Goal: Information Seeking & Learning: Learn about a topic

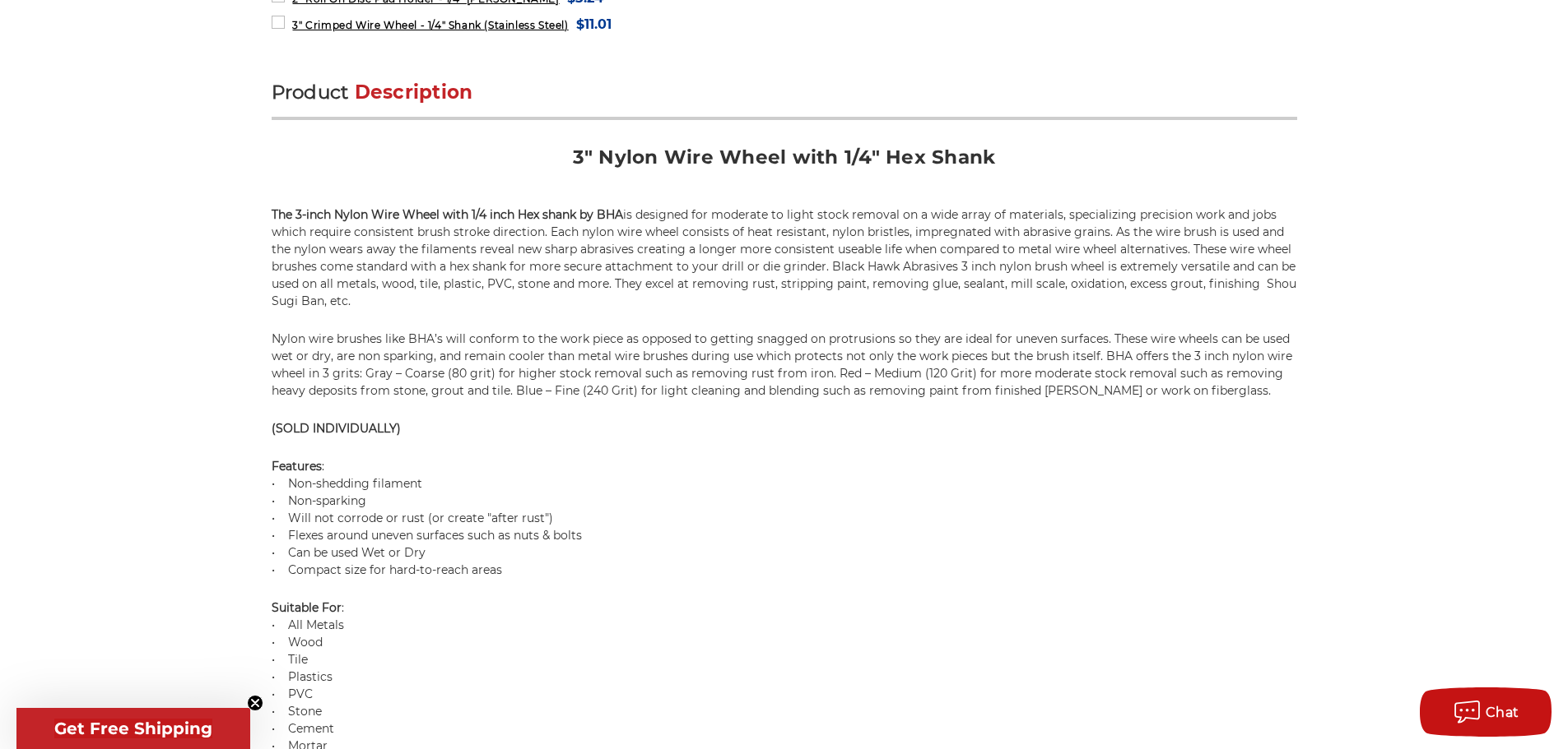
scroll to position [987, 0]
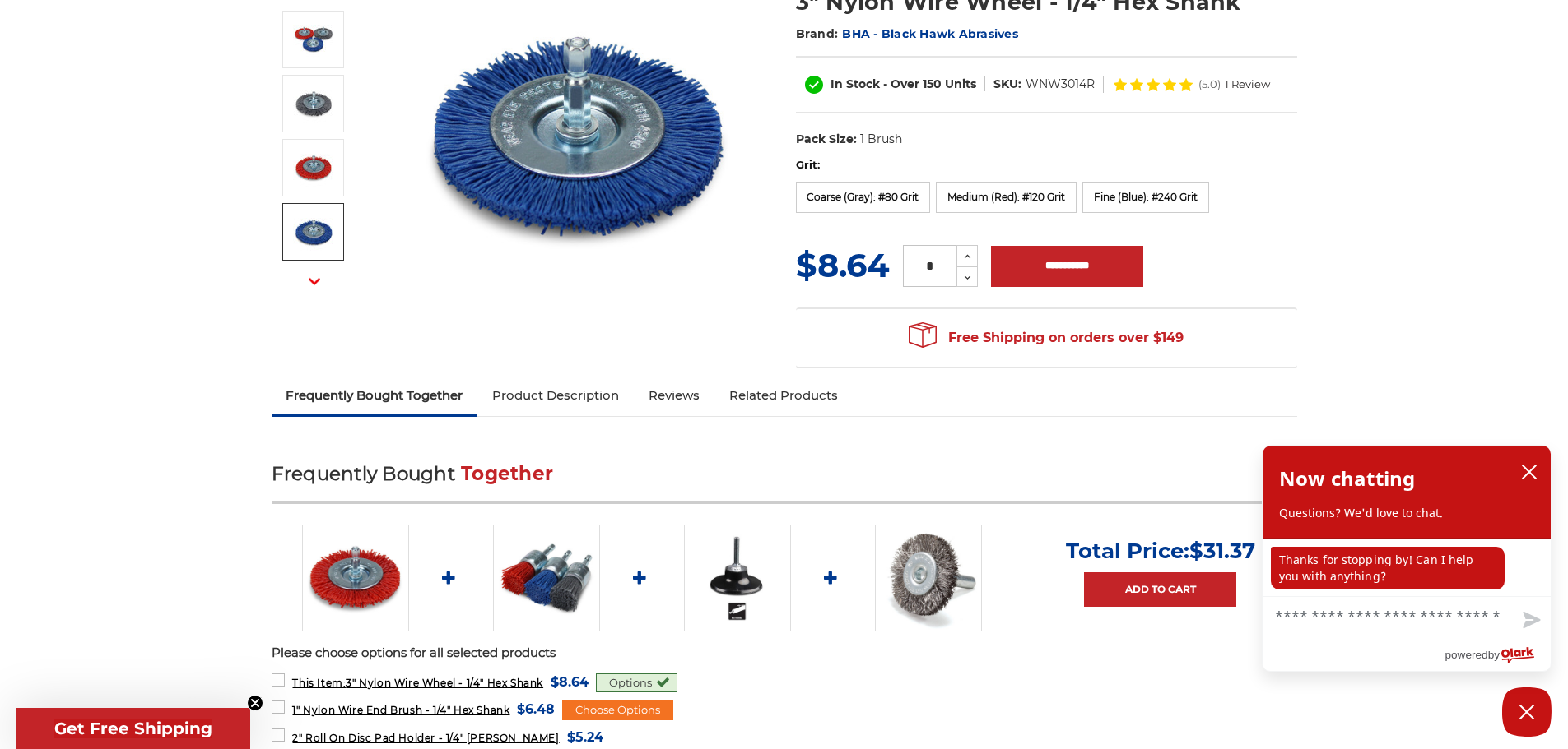
click at [537, 393] on link "Product Description" at bounding box center [555, 395] width 156 height 36
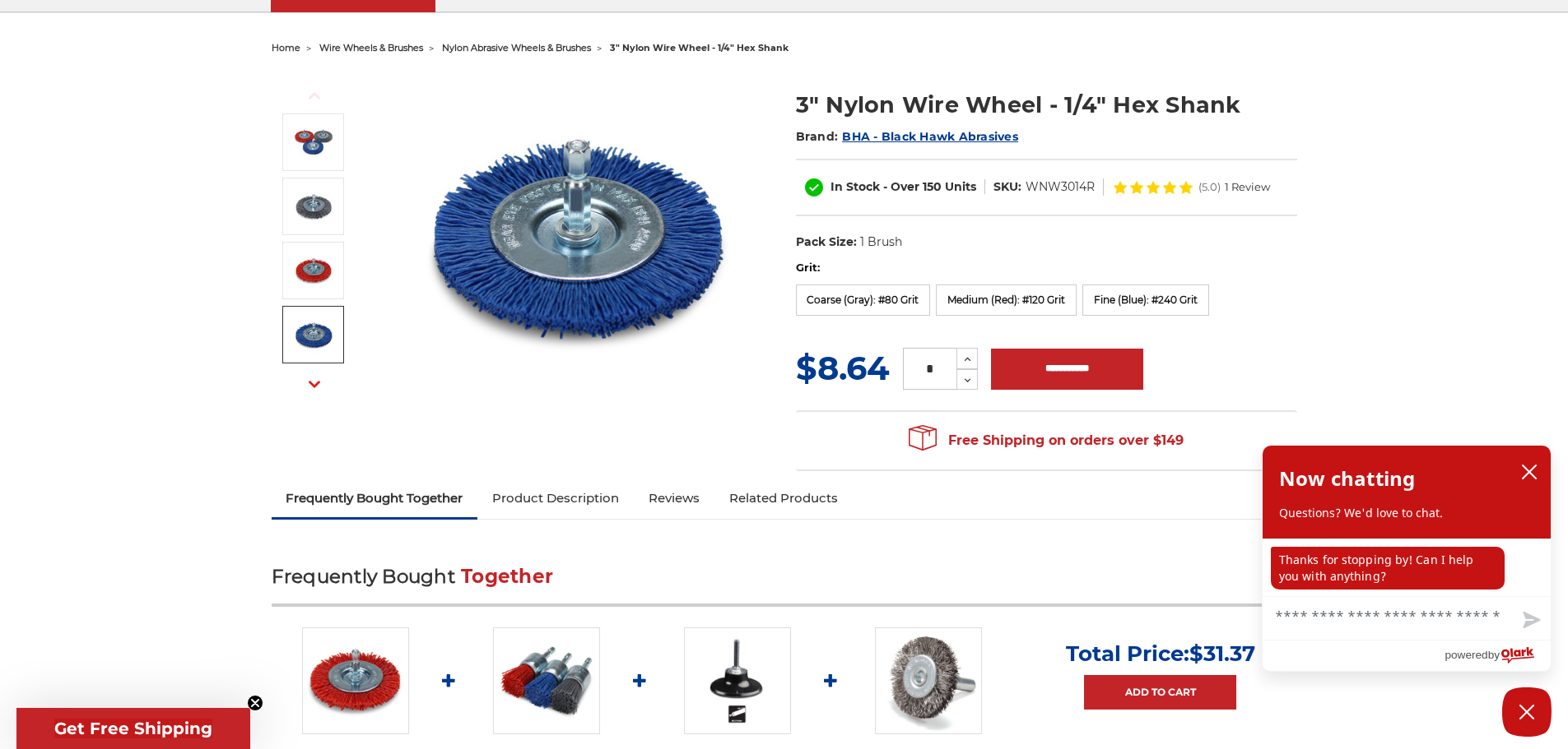
scroll to position [0, 0]
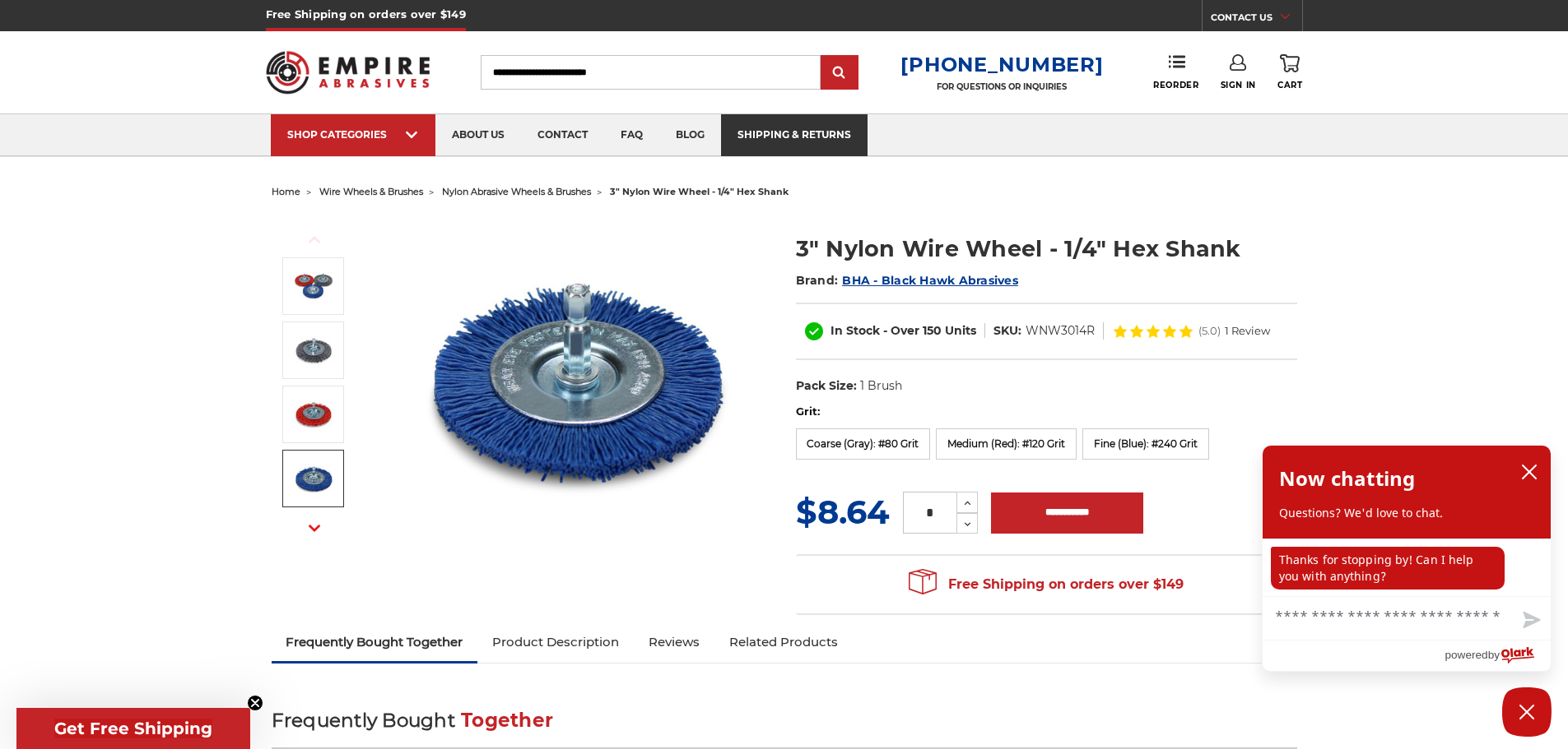
click at [764, 137] on link "shipping & returns" at bounding box center [794, 134] width 147 height 42
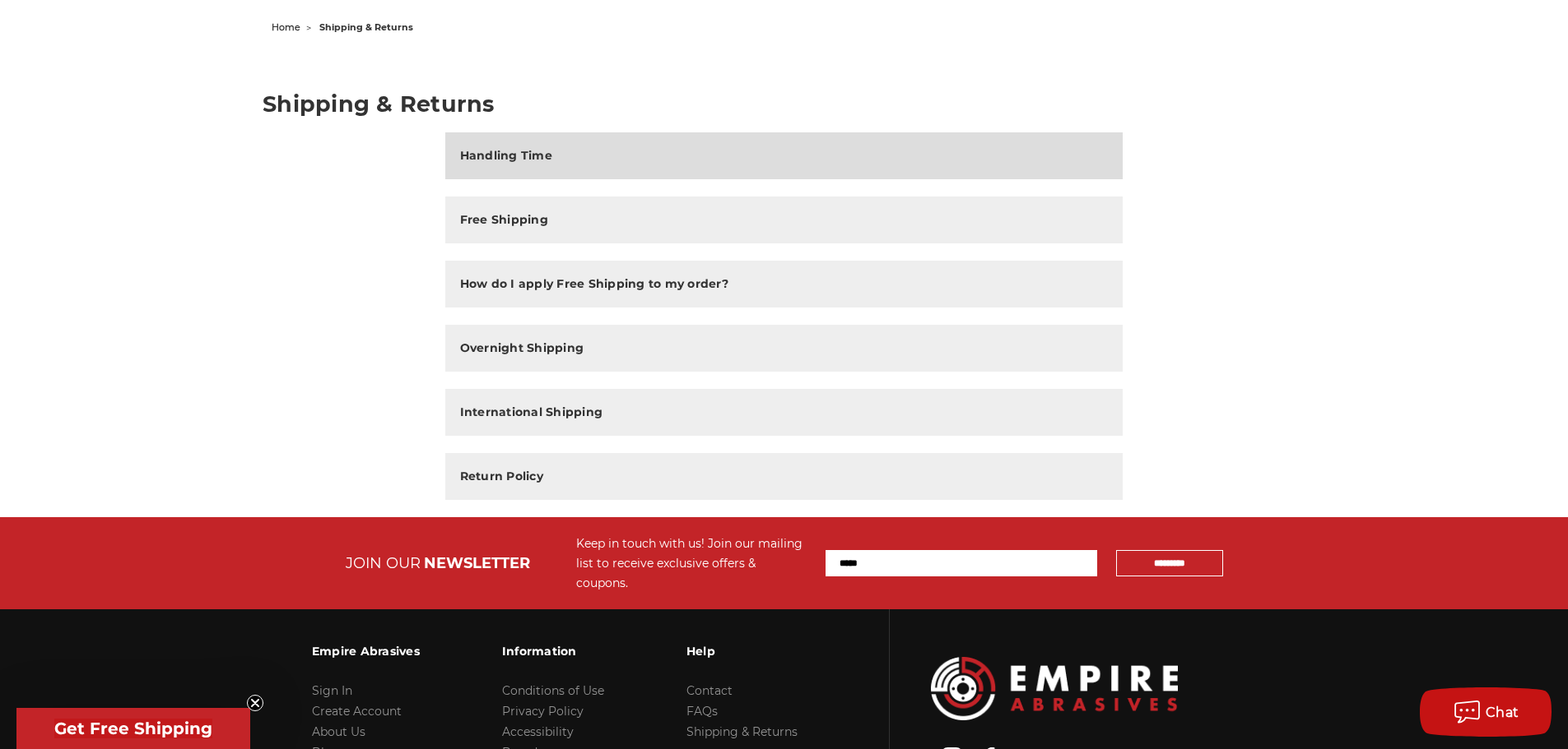
click at [595, 138] on button "Handling Time" at bounding box center [784, 156] width 678 height 47
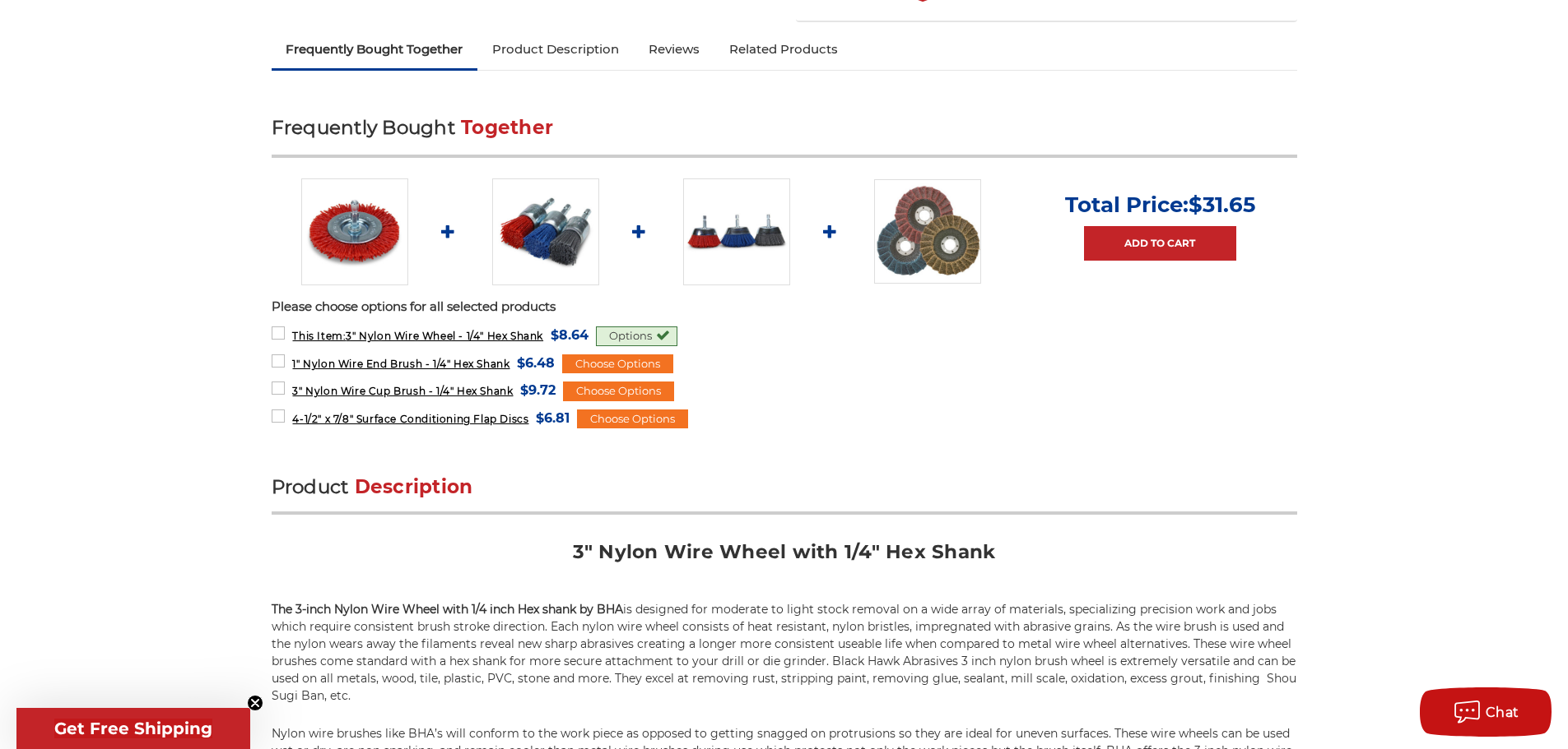
scroll to position [411, 0]
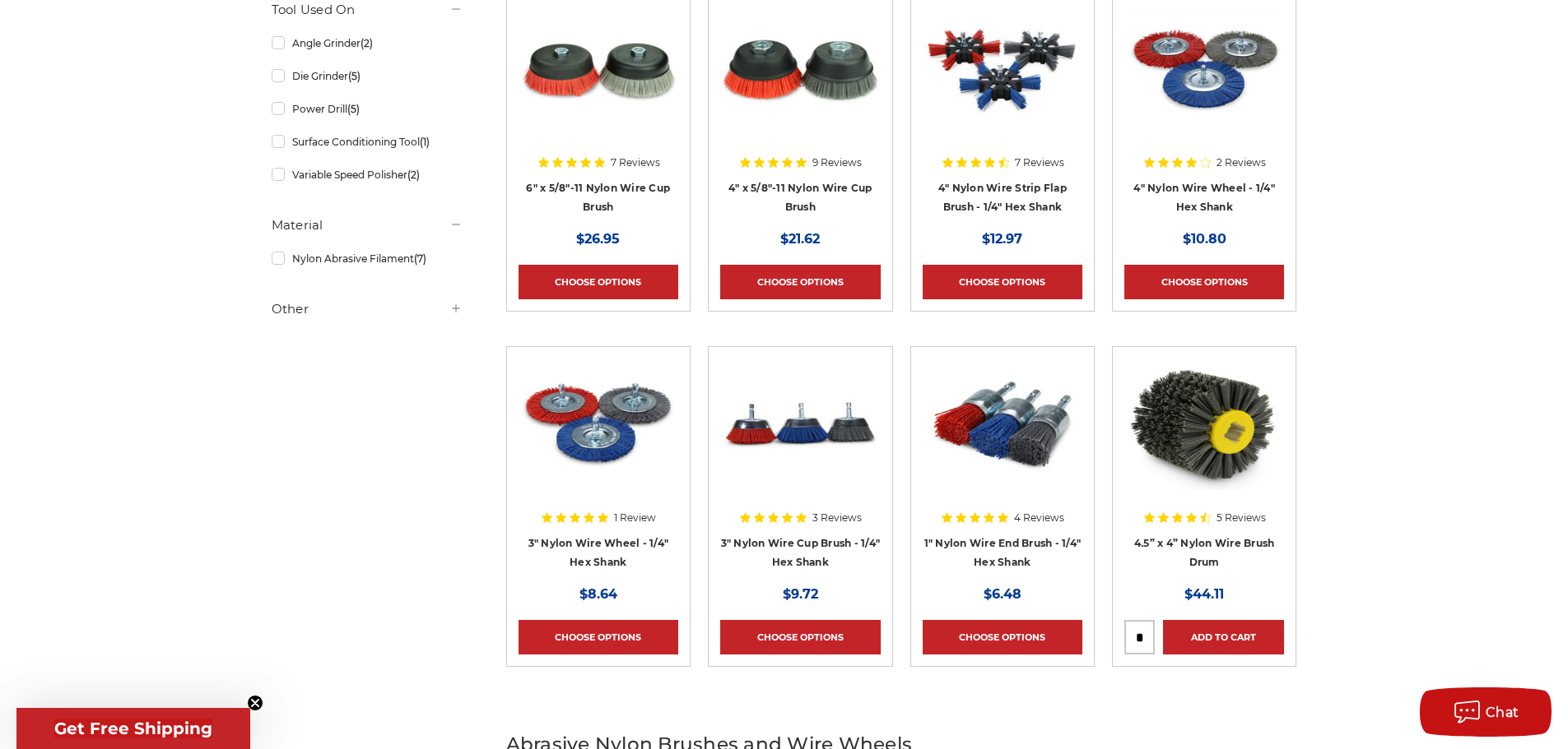
scroll to position [411, 0]
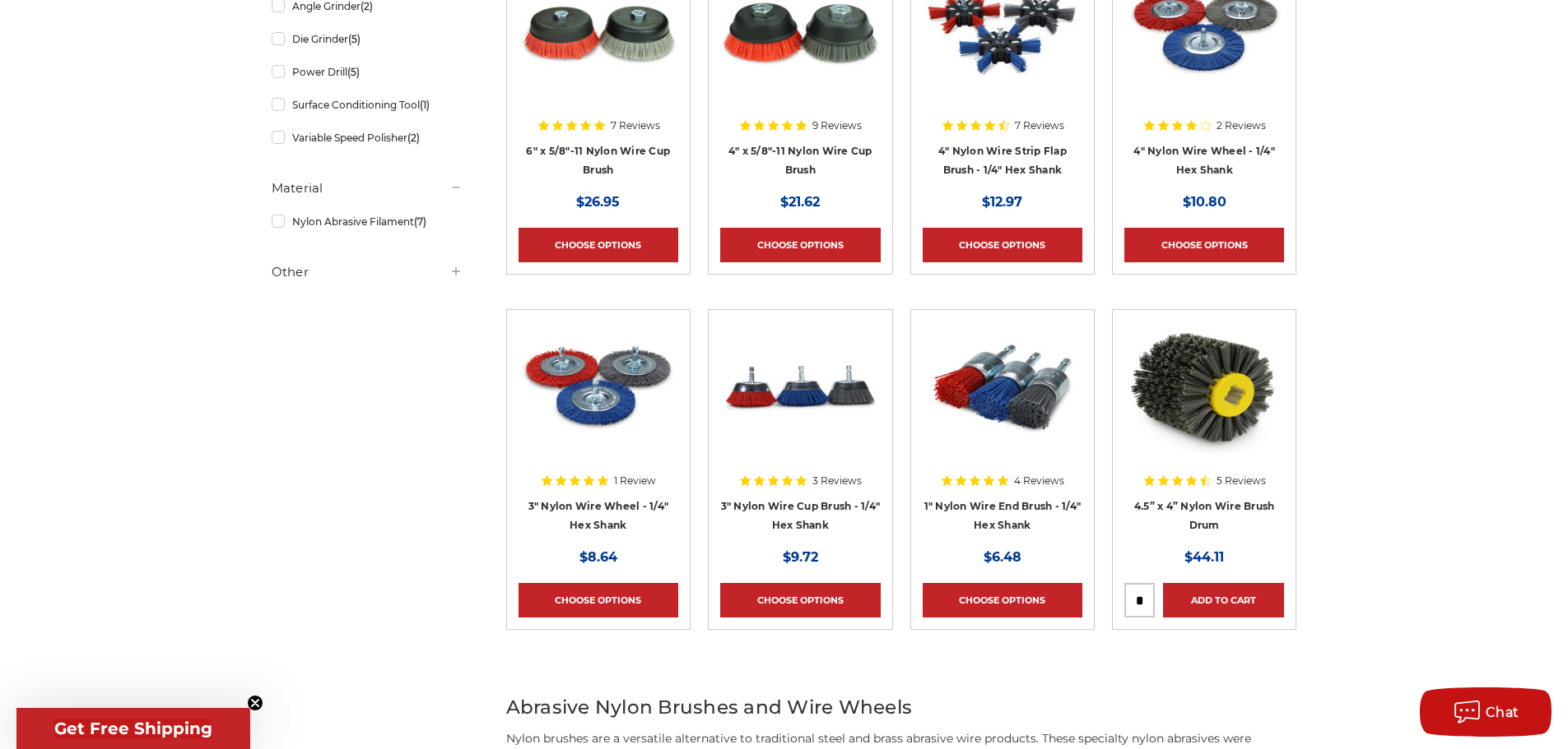
click at [1177, 148] on div at bounding box center [1204, 71] width 160 height 210
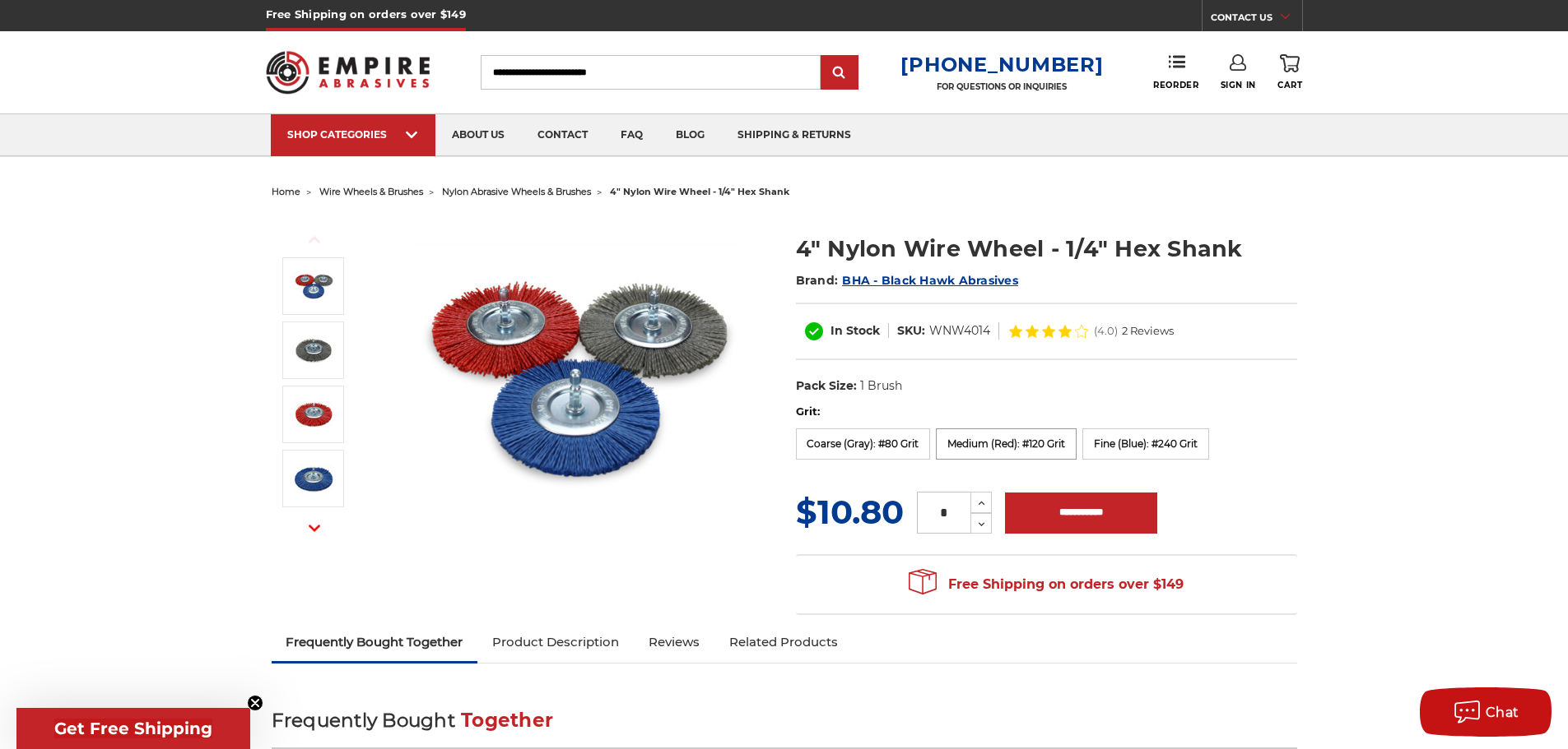
click at [1051, 431] on label "Medium (Red): #120 Grit" at bounding box center [1005, 444] width 141 height 31
